Goal: Task Accomplishment & Management: Complete application form

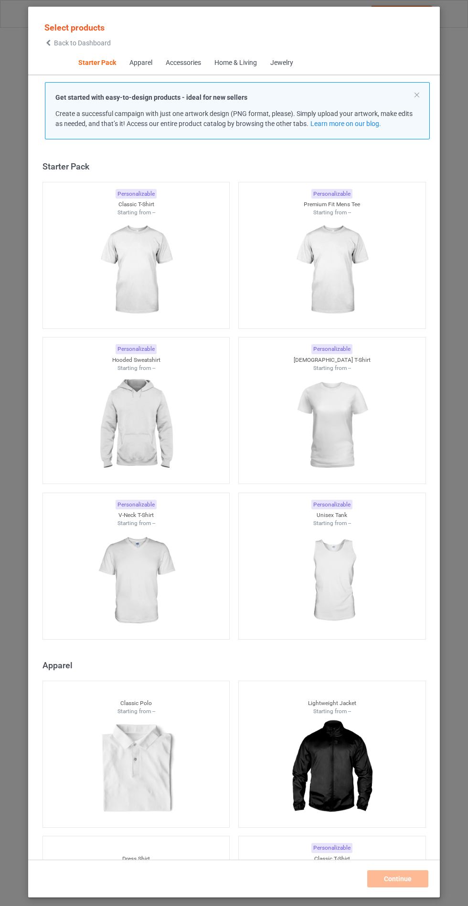
scroll to position [11, 0]
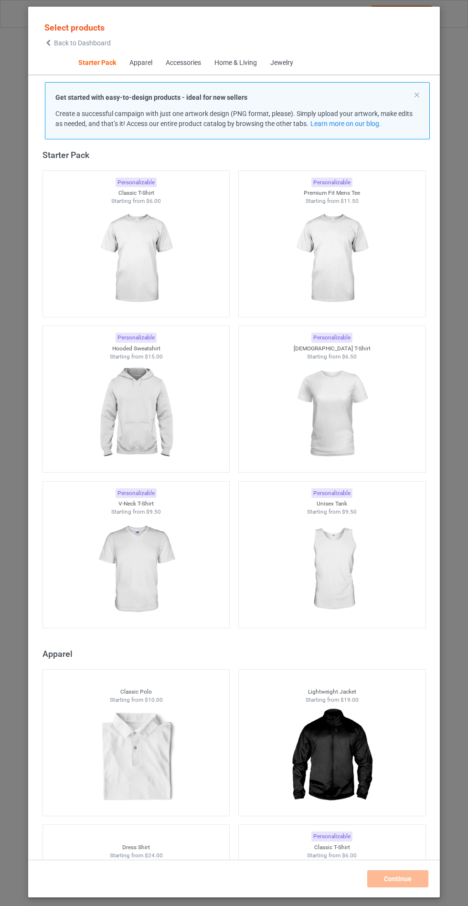
click at [127, 384] on img at bounding box center [135, 413] width 85 height 107
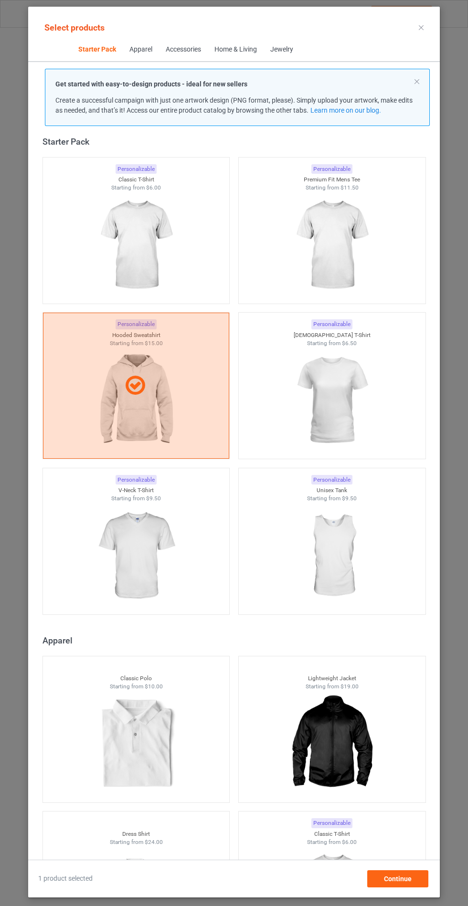
scroll to position [55, 0]
click at [411, 888] on div "Continue" at bounding box center [397, 878] width 61 height 17
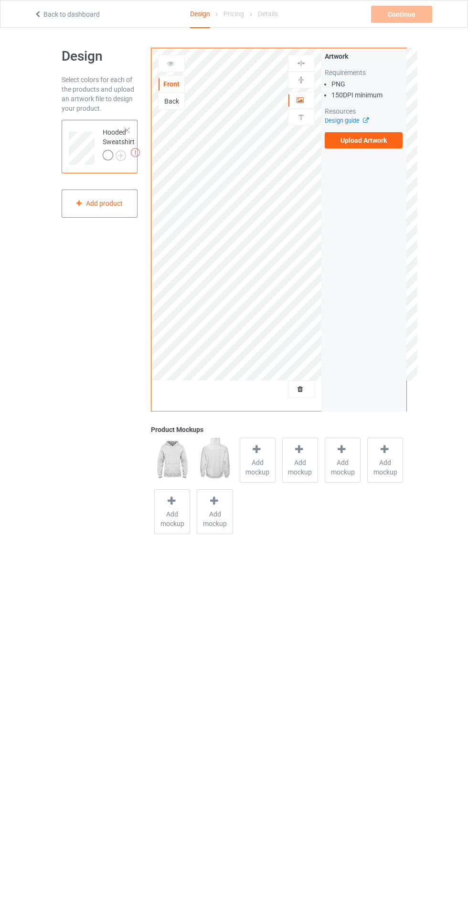
click at [259, 468] on span "Add mockup" at bounding box center [257, 467] width 35 height 19
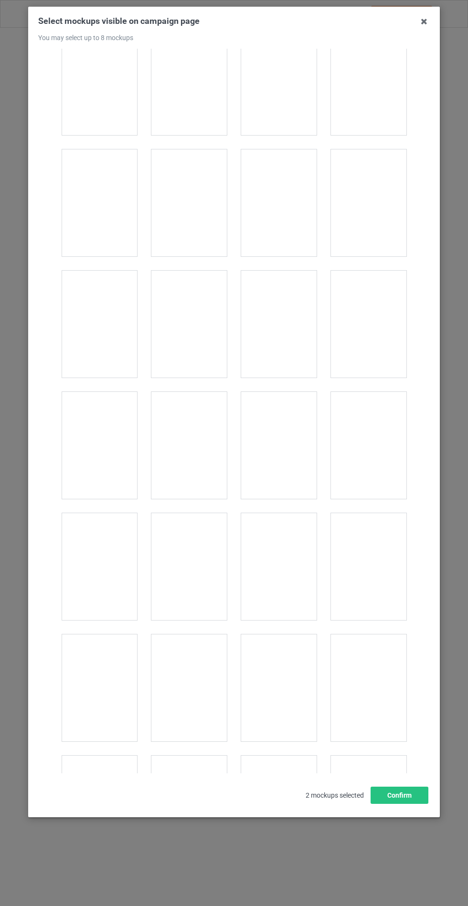
scroll to position [7706, 0]
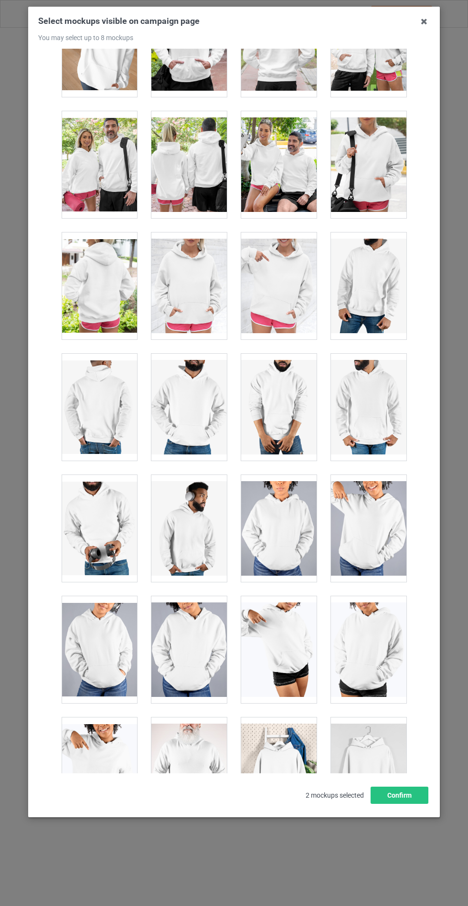
click at [288, 285] on div at bounding box center [278, 286] width 75 height 107
click at [209, 271] on div at bounding box center [188, 286] width 75 height 107
click at [275, 275] on div at bounding box center [278, 286] width 75 height 107
click at [411, 804] on button "Confirm" at bounding box center [399, 795] width 58 height 17
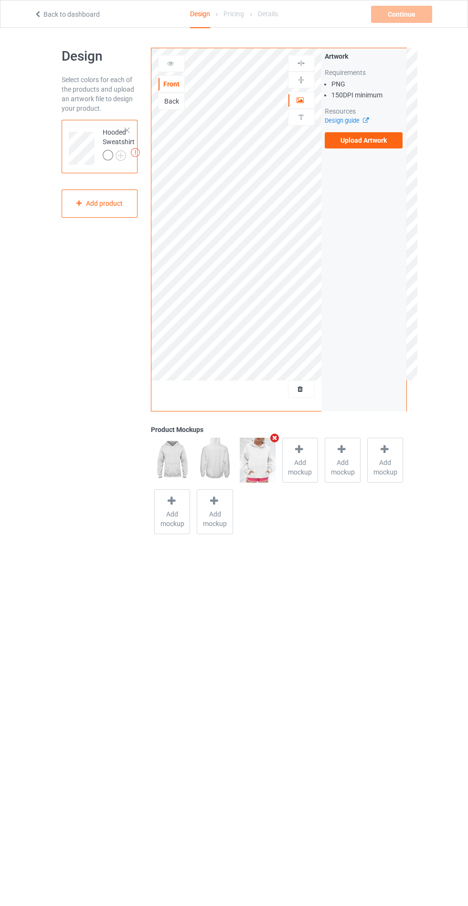
click at [108, 162] on div at bounding box center [109, 156] width 13 height 13
click at [112, 151] on div at bounding box center [109, 156] width 13 height 13
click at [389, 142] on label "Upload Artwork" at bounding box center [364, 140] width 78 height 16
click at [0, 0] on input "Upload Artwork" at bounding box center [0, 0] width 0 height 0
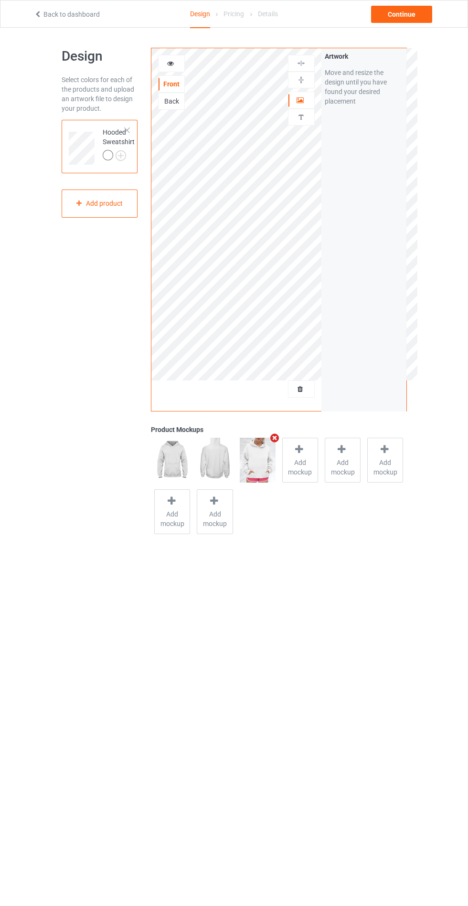
click at [103, 157] on div at bounding box center [108, 155] width 11 height 11
click at [113, 157] on div at bounding box center [109, 156] width 13 height 13
click at [0, 0] on img at bounding box center [0, 0] width 0 height 0
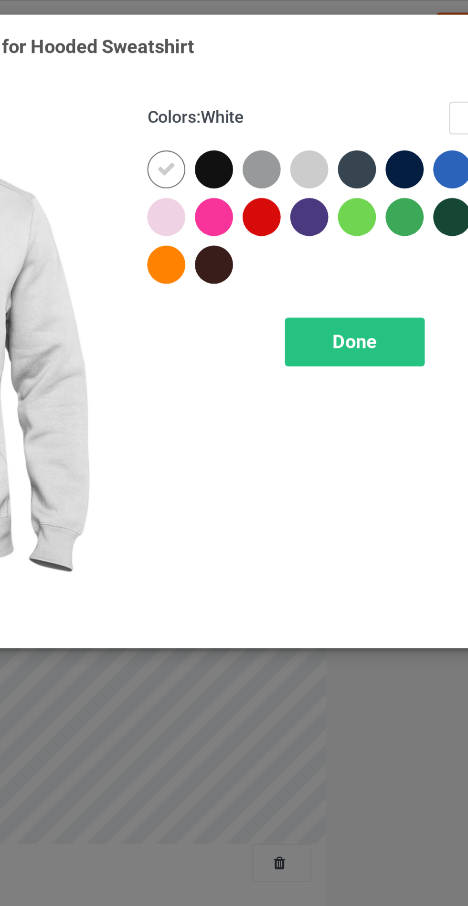
click at [250, 90] on div at bounding box center [249, 97] width 17 height 17
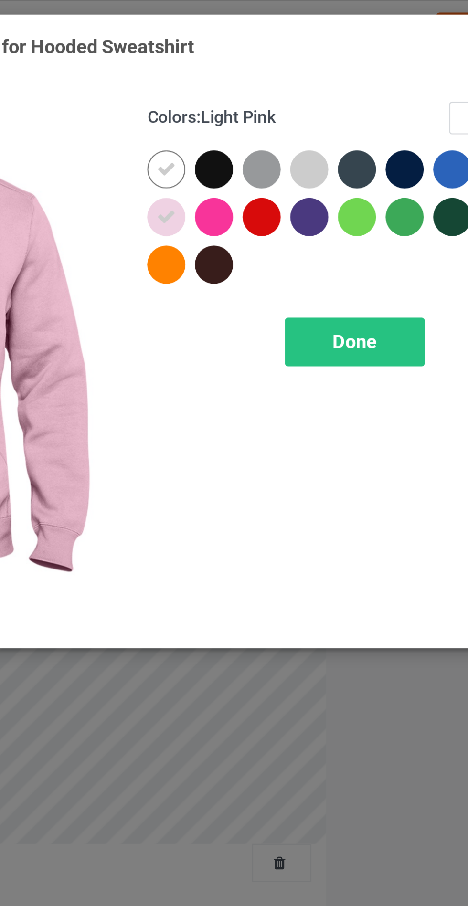
click at [309, 72] on div at bounding box center [313, 76] width 17 height 17
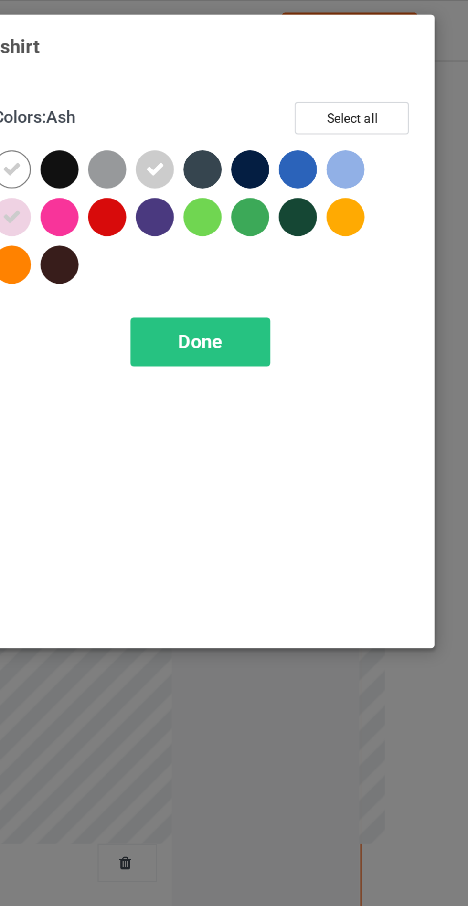
click at [401, 72] on div at bounding box center [399, 76] width 17 height 17
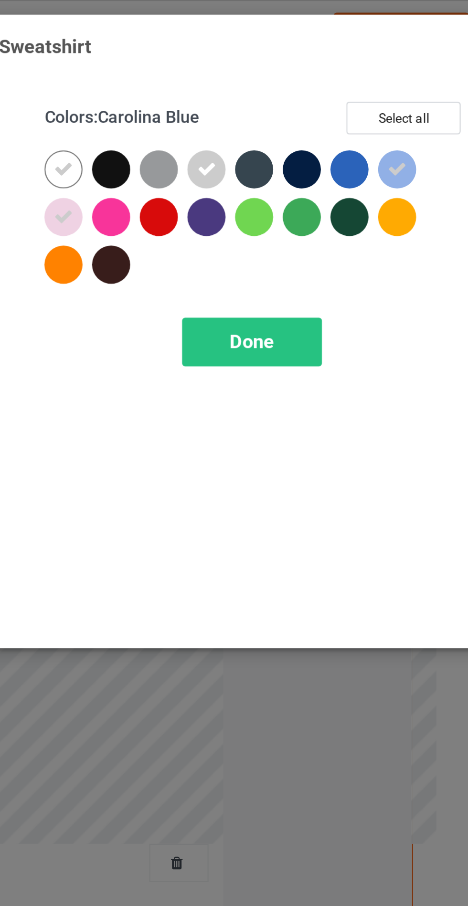
click at [349, 151] on div "Done" at bounding box center [334, 154] width 63 height 22
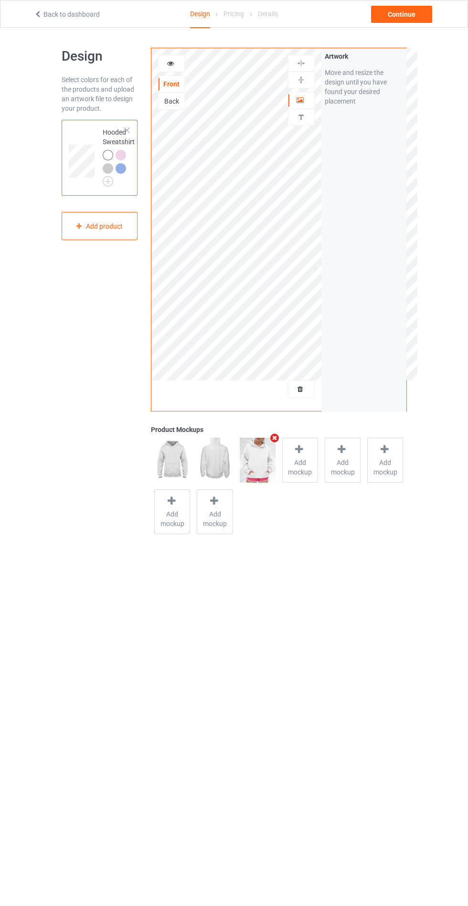
click at [170, 62] on icon at bounding box center [171, 62] width 8 height 7
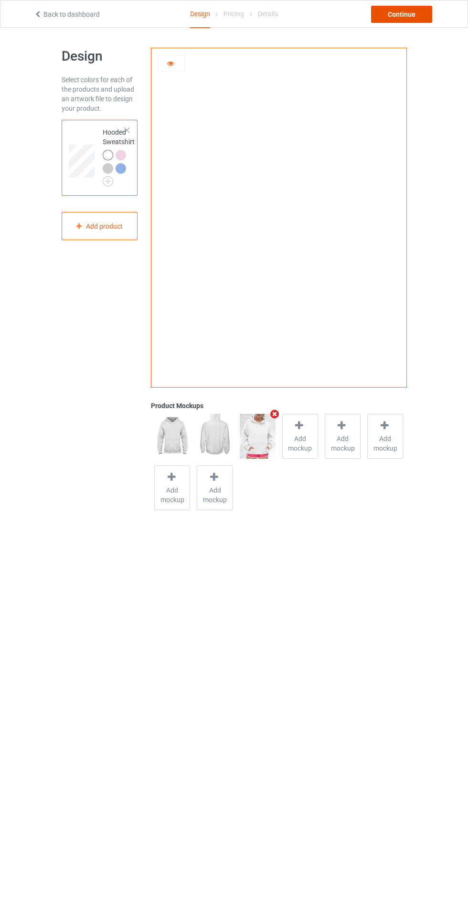
click at [402, 10] on div "Continue" at bounding box center [401, 14] width 61 height 17
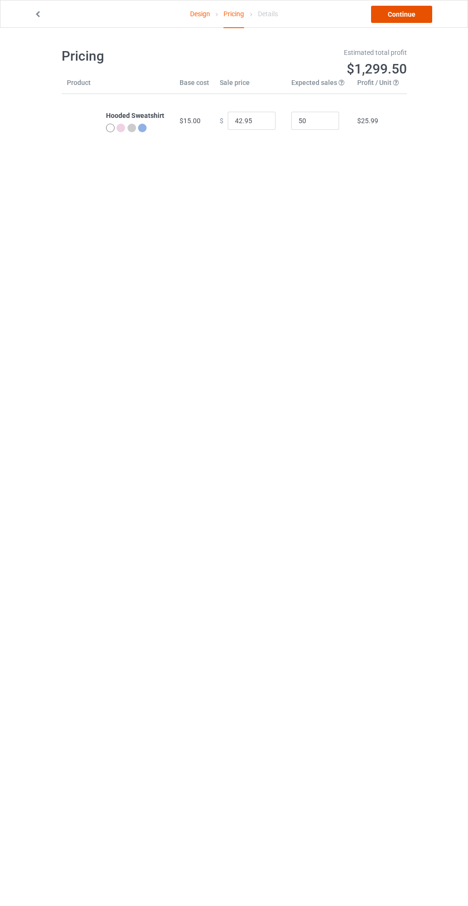
click at [404, 18] on link "Continue" at bounding box center [401, 14] width 61 height 17
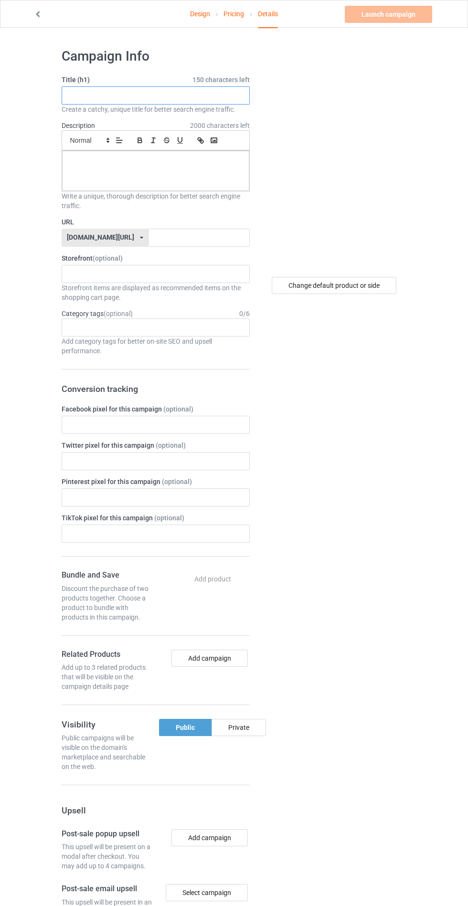
click at [198, 95] on input "text" at bounding box center [156, 95] width 188 height 18
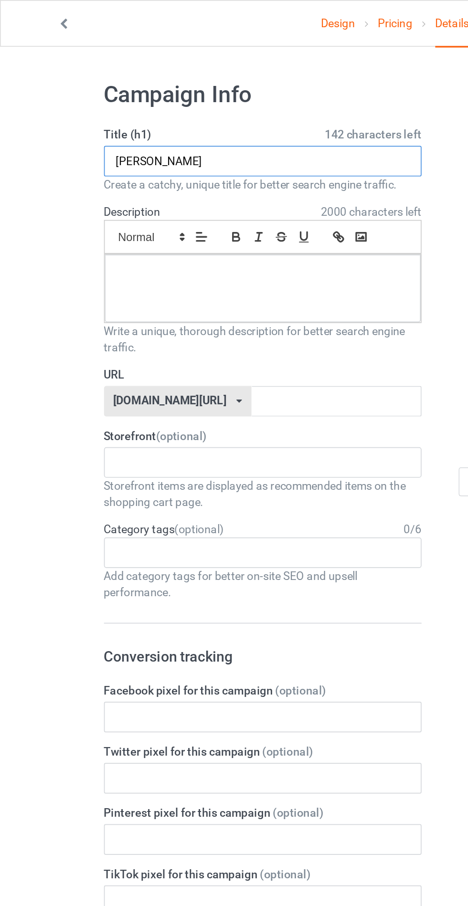
type input "Sgstshsh"
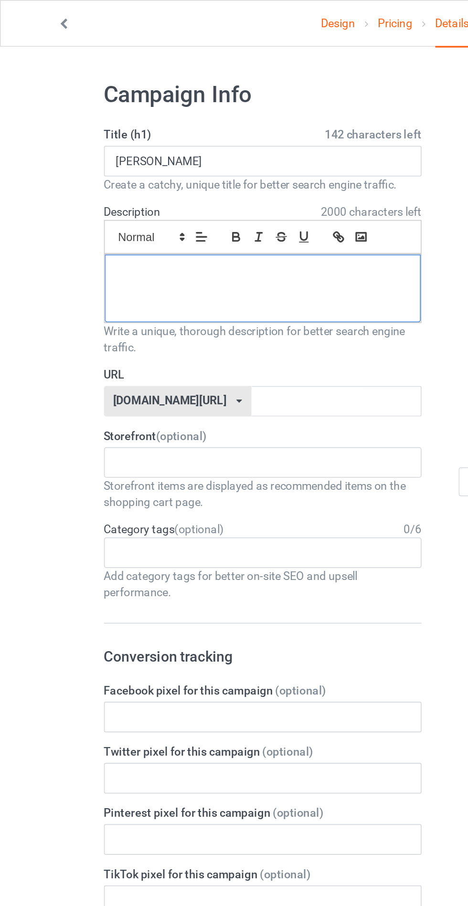
click at [95, 173] on div at bounding box center [155, 171] width 187 height 40
click at [149, 235] on input "text" at bounding box center [199, 238] width 101 height 18
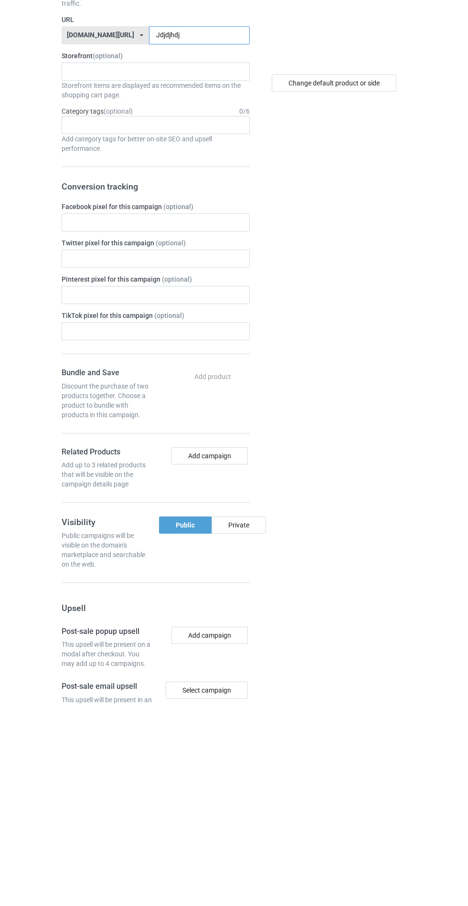
type input "Jdjdjhdj"
click at [238, 730] on div "Private" at bounding box center [238, 727] width 54 height 17
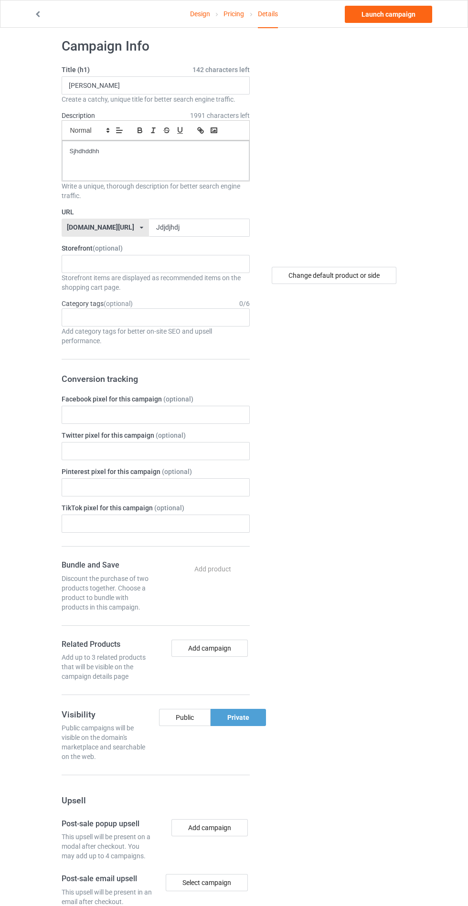
scroll to position [5, 0]
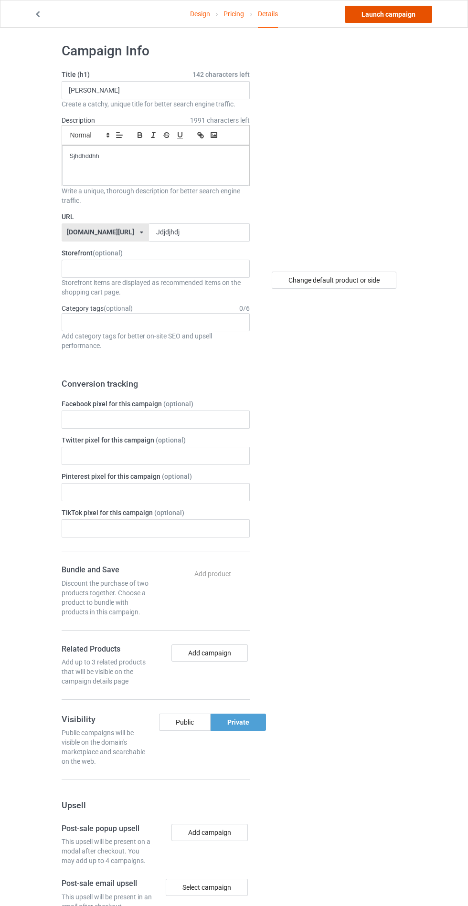
click at [393, 14] on link "Launch campaign" at bounding box center [388, 14] width 87 height 17
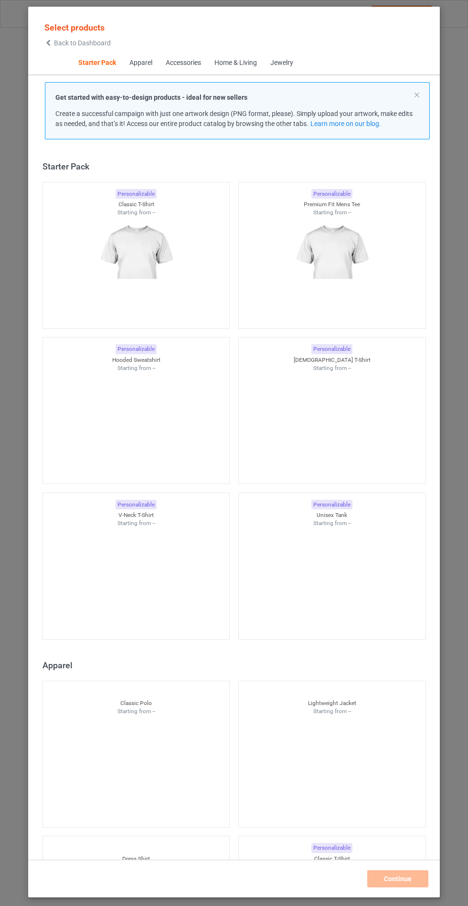
scroll to position [11, 0]
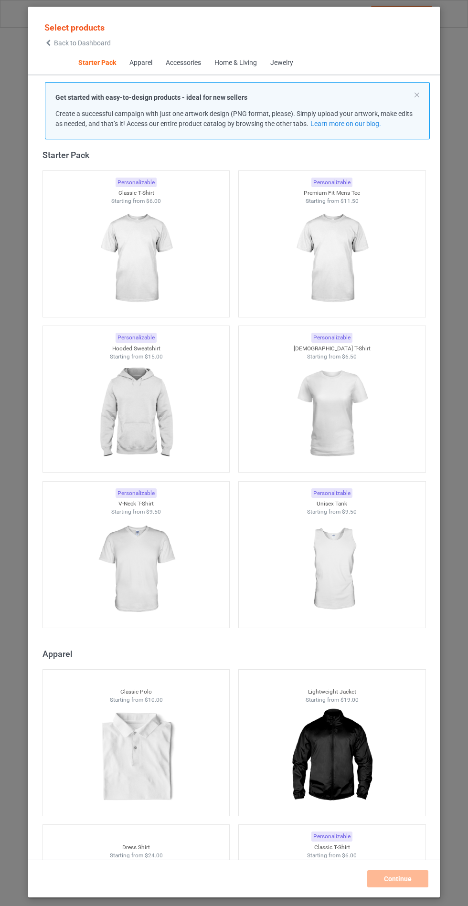
click at [147, 402] on img at bounding box center [135, 413] width 85 height 107
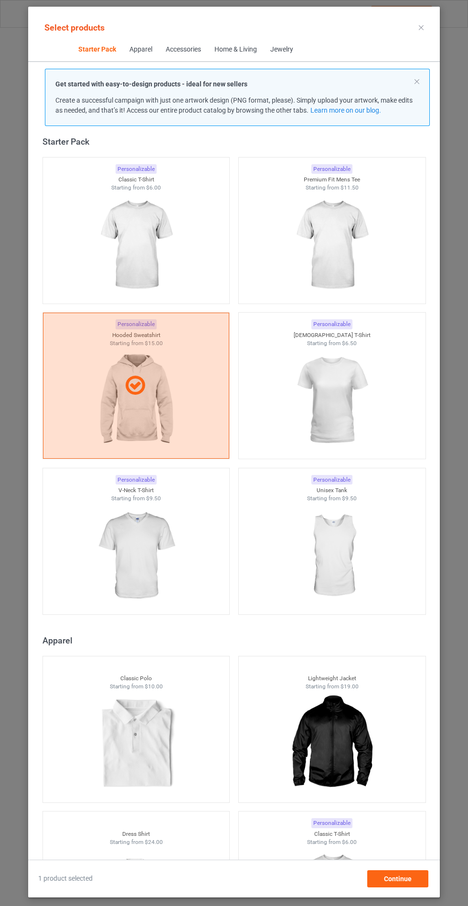
scroll to position [55, 0]
click at [415, 884] on div "Continue" at bounding box center [397, 878] width 61 height 17
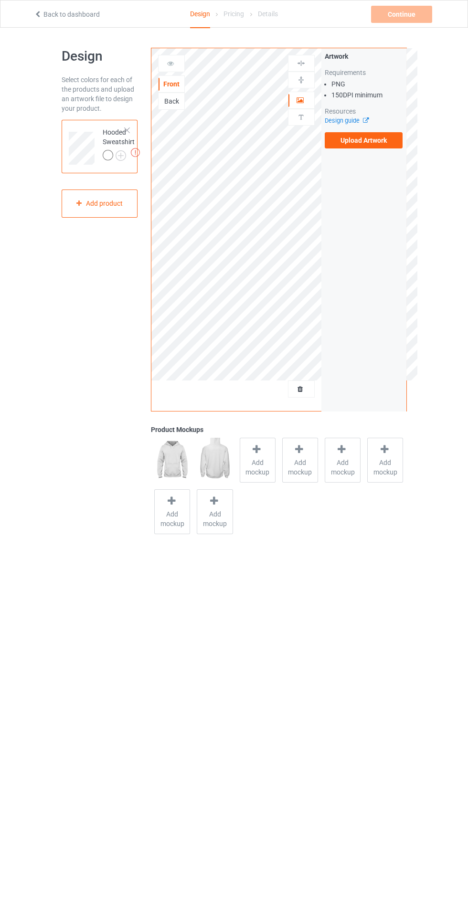
click at [249, 466] on span "Add mockup" at bounding box center [257, 467] width 35 height 19
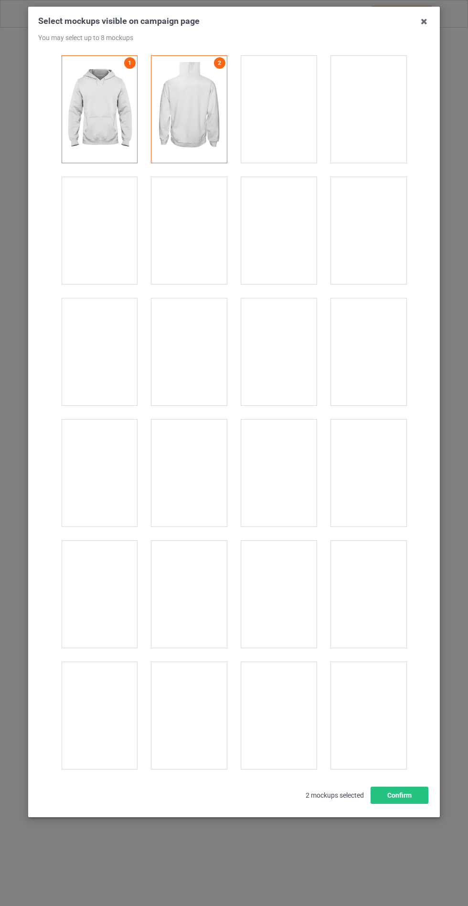
scroll to position [7706, 0]
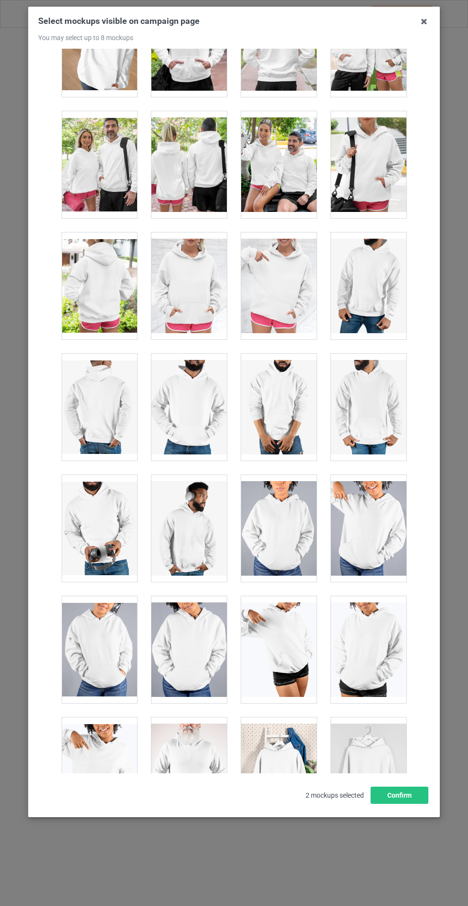
click at [184, 267] on div at bounding box center [188, 286] width 75 height 107
click at [384, 804] on button "Confirm" at bounding box center [399, 795] width 58 height 17
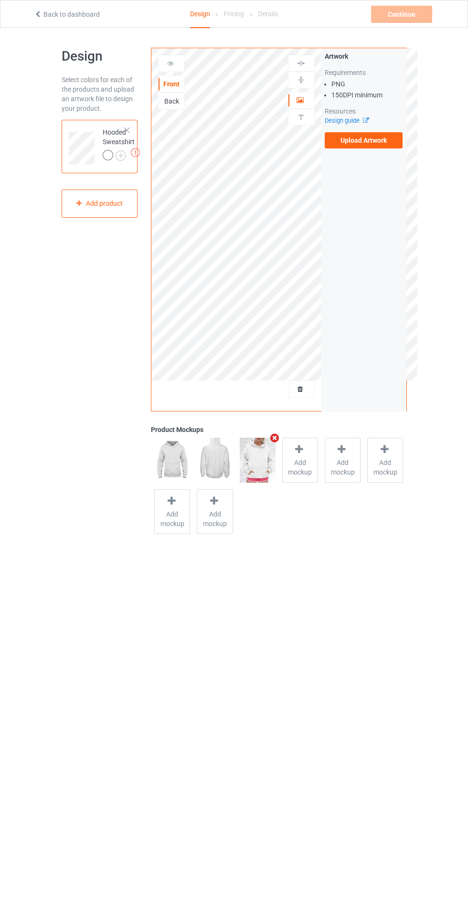
click at [375, 140] on label "Upload Artwork" at bounding box center [364, 140] width 78 height 16
click at [0, 0] on input "Upload Artwork" at bounding box center [0, 0] width 0 height 0
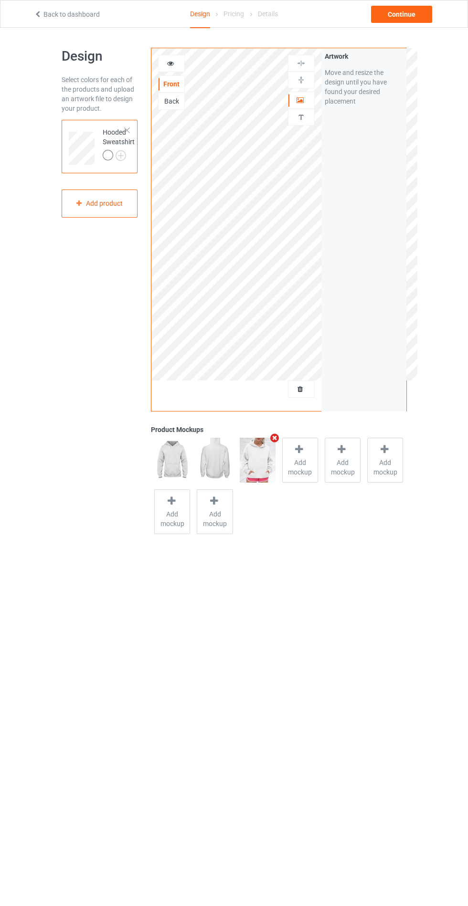
click at [114, 153] on div at bounding box center [109, 156] width 13 height 13
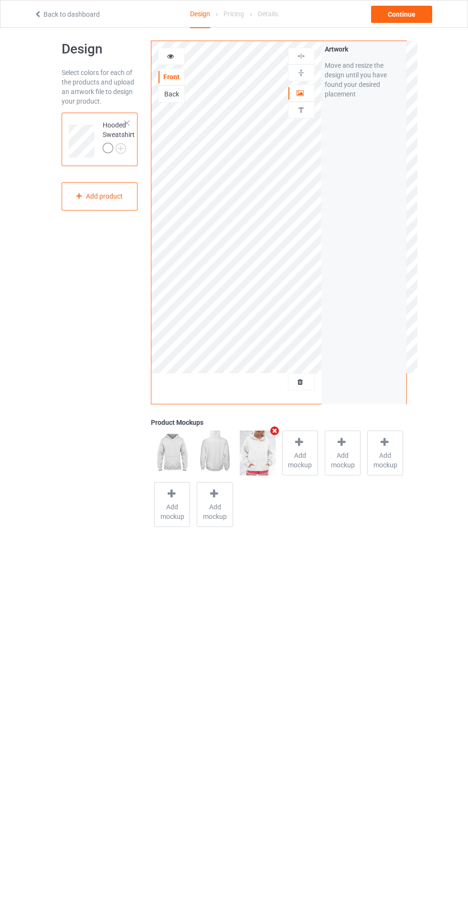
scroll to position [18, 0]
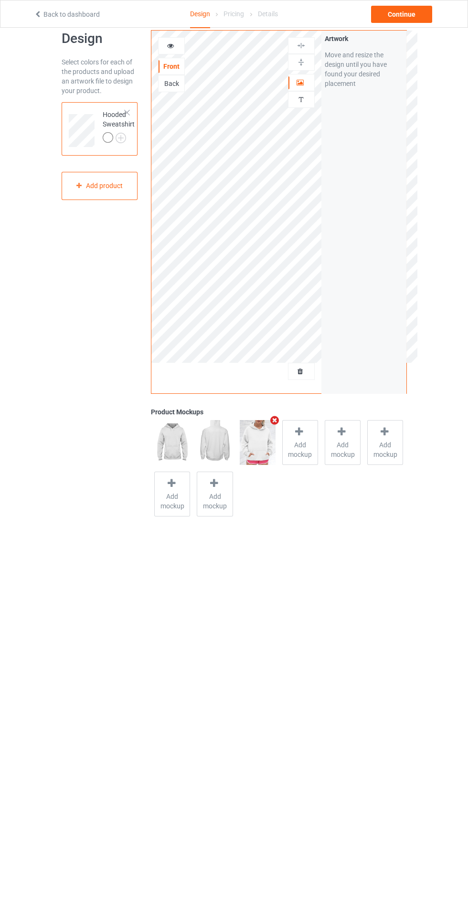
click at [109, 144] on div at bounding box center [109, 138] width 13 height 13
click at [0, 0] on img at bounding box center [0, 0] width 0 height 0
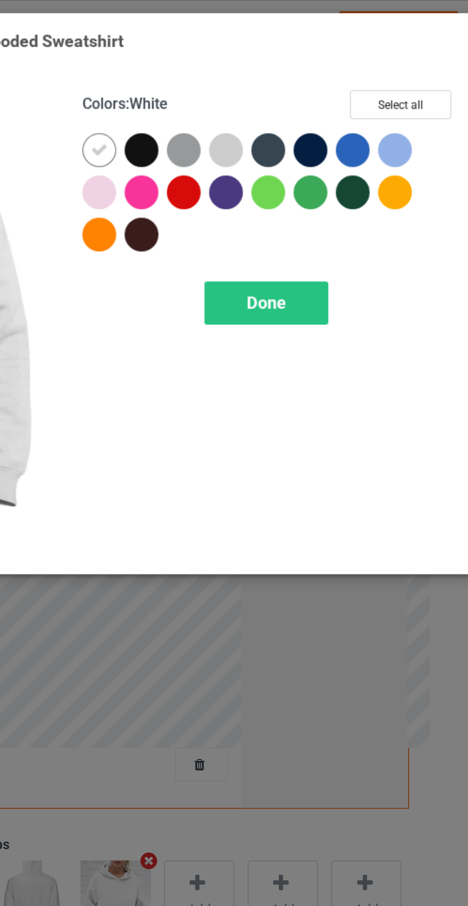
click at [268, 75] on div at bounding box center [270, 76] width 17 height 17
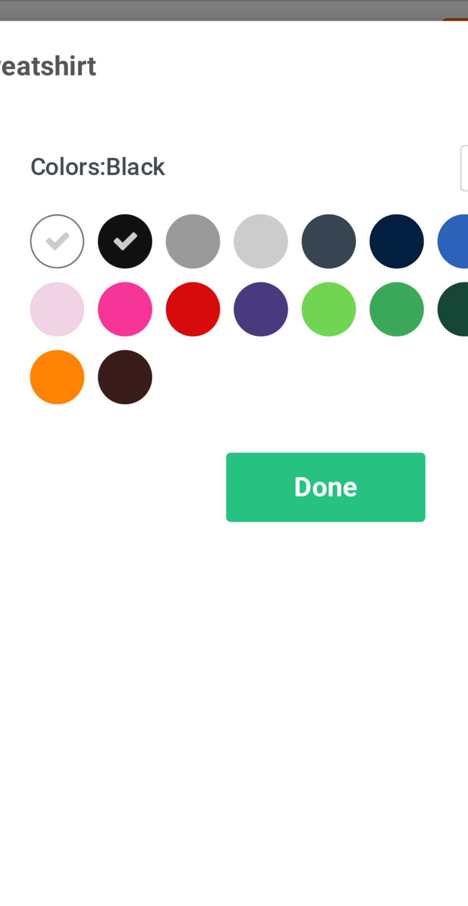
click at [333, 79] on div at bounding box center [335, 76] width 17 height 17
click at [359, 74] on div at bounding box center [356, 76] width 17 height 17
click at [267, 120] on div at bounding box center [270, 119] width 17 height 17
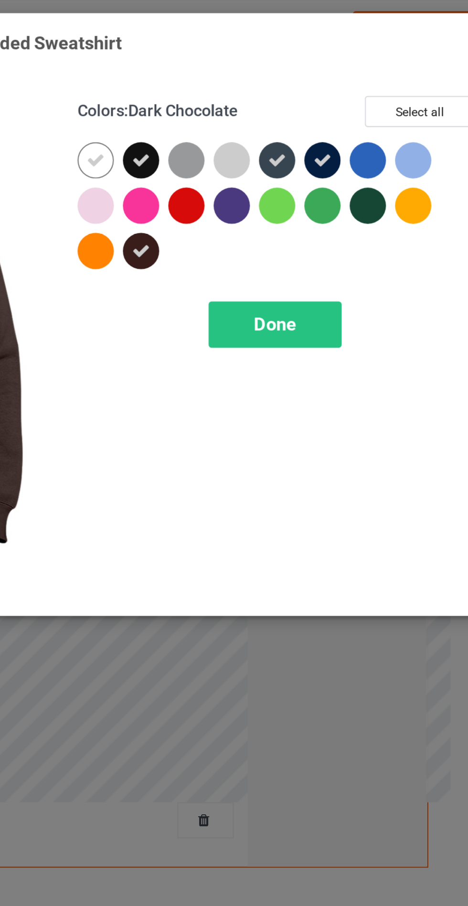
click at [307, 107] on div at bounding box center [315, 99] width 21 height 21
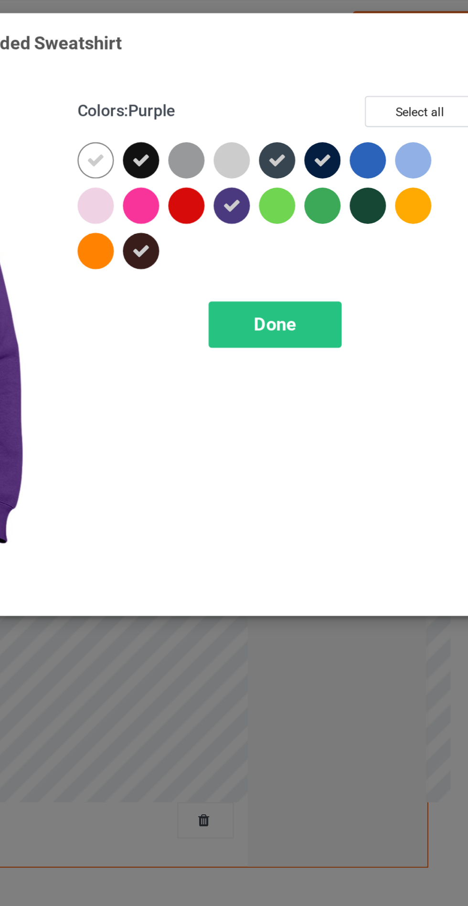
click at [289, 85] on div at bounding box center [294, 78] width 21 height 21
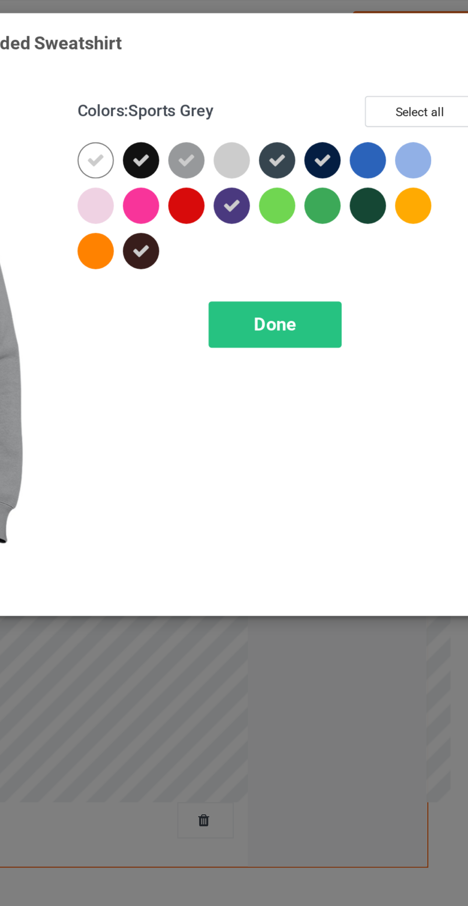
click at [328, 153] on span "Done" at bounding box center [334, 154] width 20 height 10
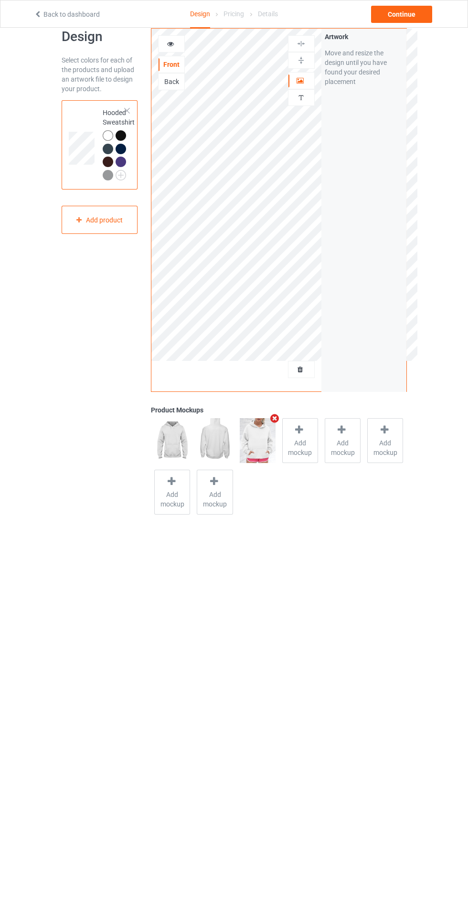
scroll to position [19, 0]
click at [421, 7] on div "Continue" at bounding box center [401, 14] width 61 height 17
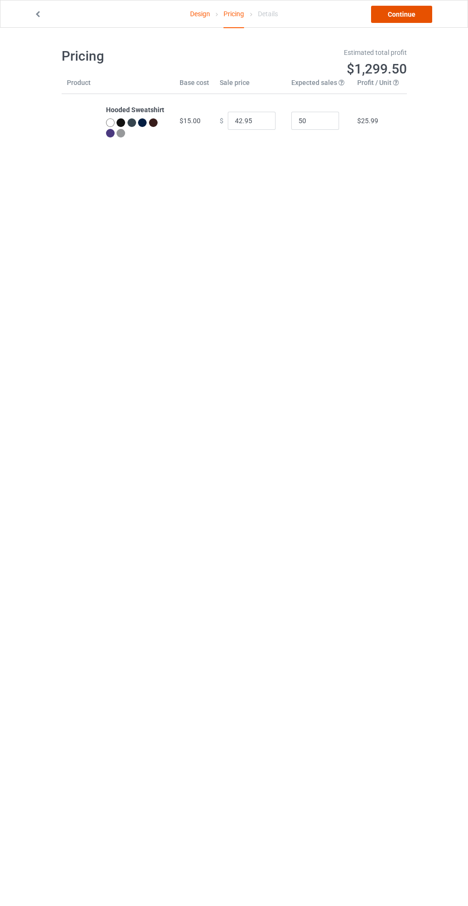
click at [396, 10] on link "Continue" at bounding box center [401, 14] width 61 height 17
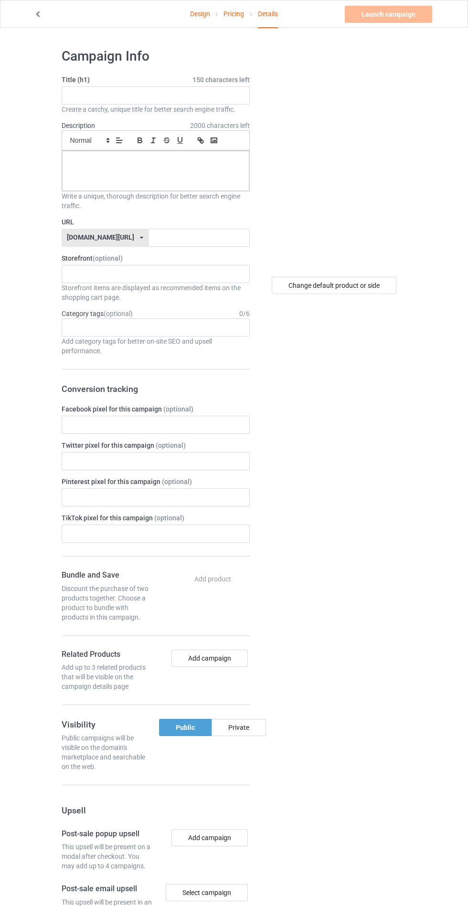
click at [194, 124] on span "2000 characters left" at bounding box center [220, 126] width 60 height 10
click at [178, 95] on input "text" at bounding box center [156, 95] width 188 height 18
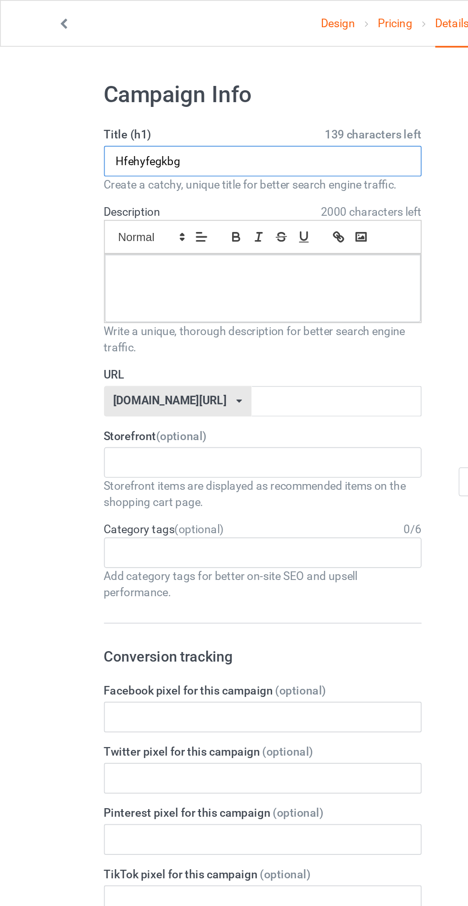
type input "Hfehyfegkbg"
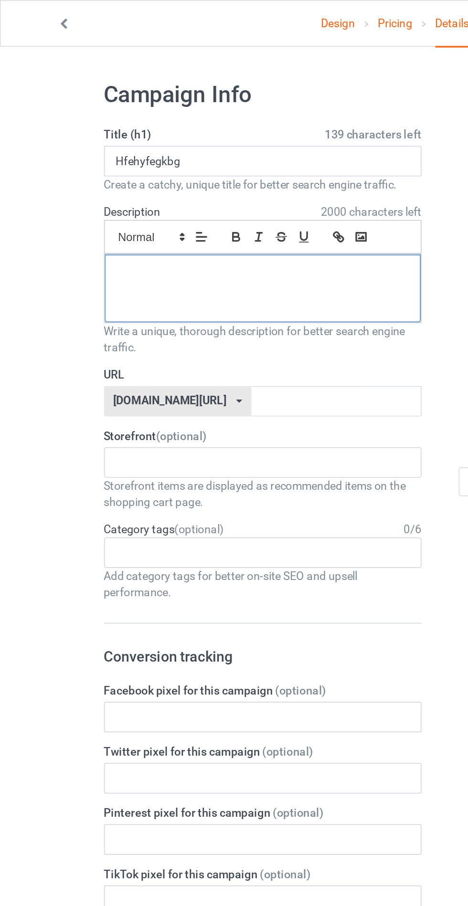
click at [169, 177] on div at bounding box center [155, 171] width 187 height 40
click at [182, 238] on input "text" at bounding box center [199, 238] width 101 height 18
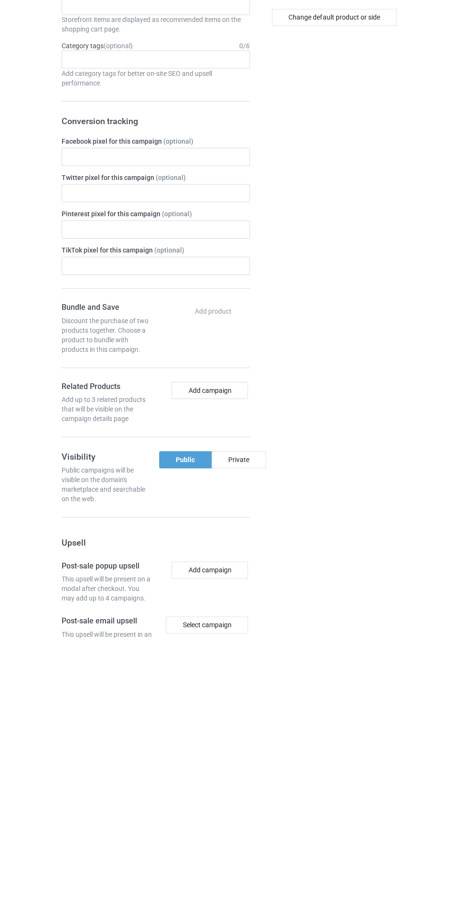
type input "Jhhggjjjtgy"
click at [228, 729] on div "Private" at bounding box center [238, 727] width 54 height 17
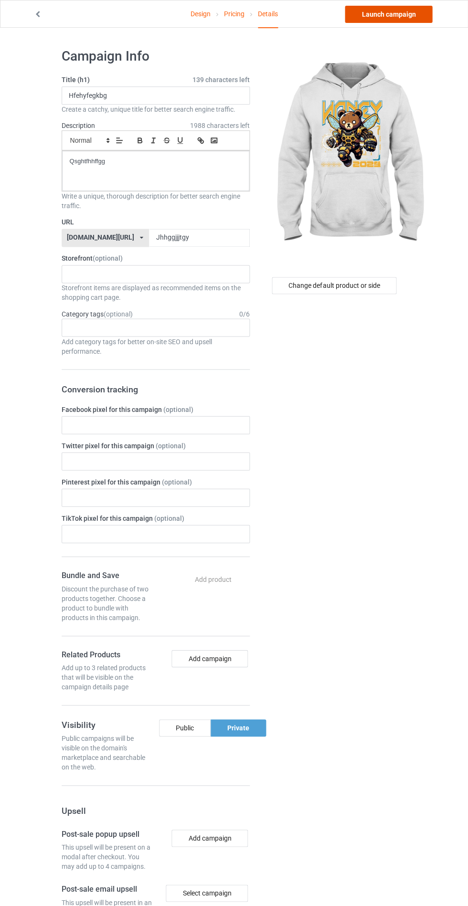
click at [396, 14] on link "Launch campaign" at bounding box center [388, 14] width 87 height 17
